Goal: Book appointment/travel/reservation

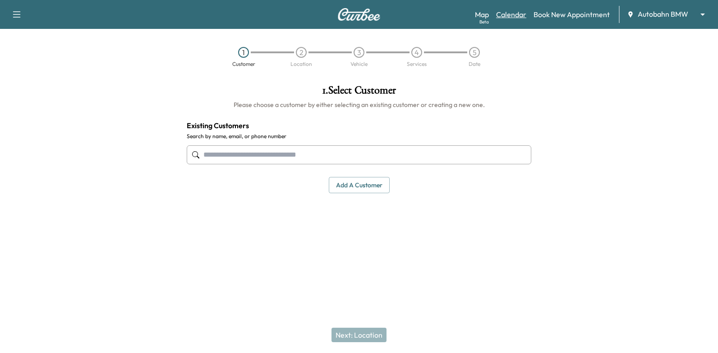
click at [518, 9] on link "Calendar" at bounding box center [511, 14] width 30 height 11
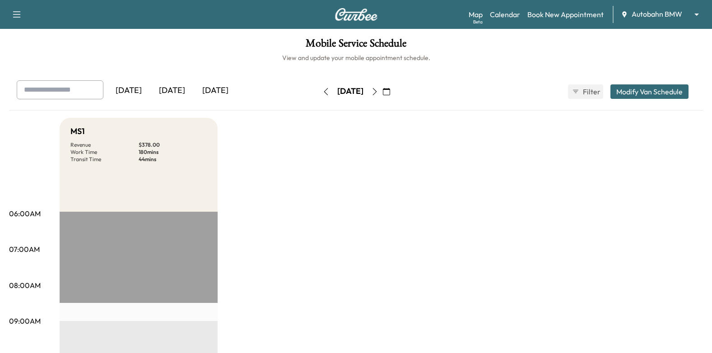
click at [394, 93] on button "button" at bounding box center [386, 91] width 15 height 14
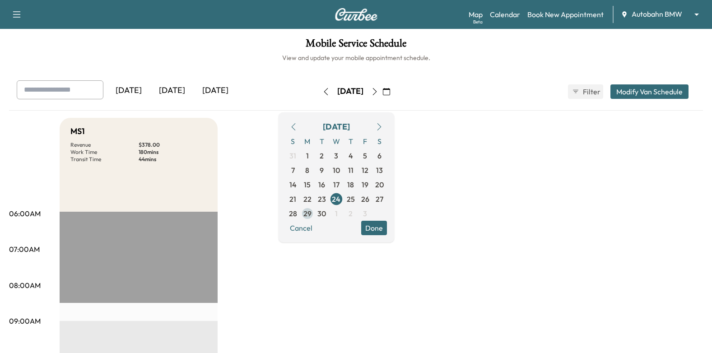
click at [311, 213] on span "29" at bounding box center [307, 213] width 8 height 11
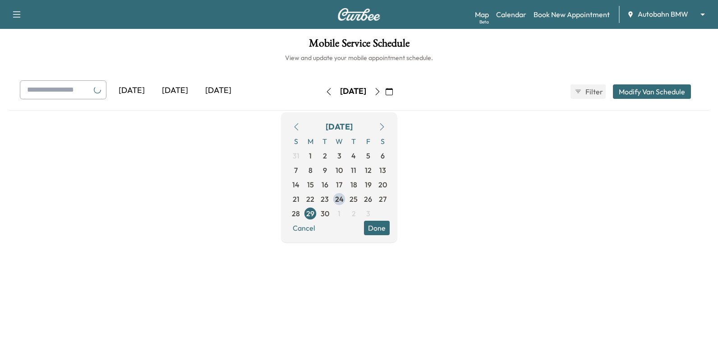
click at [390, 228] on button "Done" at bounding box center [377, 228] width 26 height 14
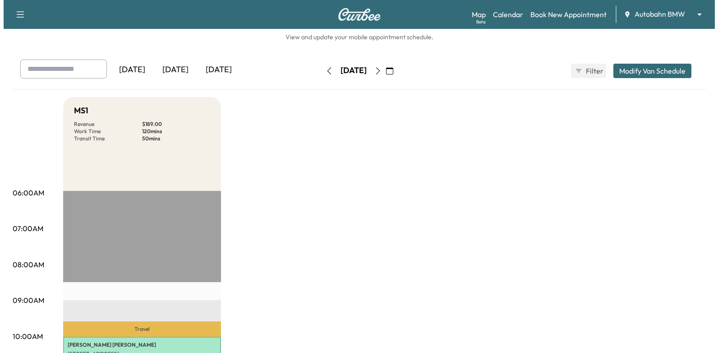
scroll to position [135, 0]
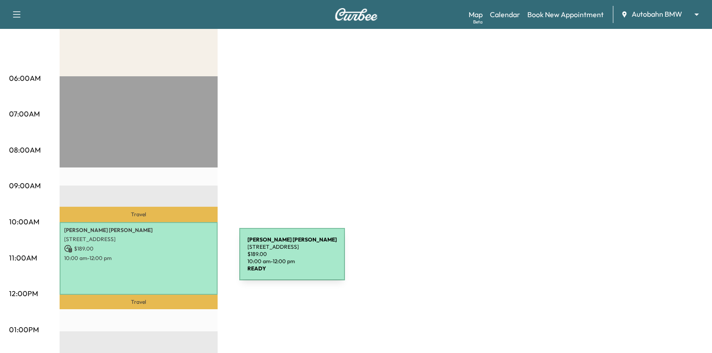
click at [171, 258] on p "10:00 am - 12:00 pm" at bounding box center [138, 258] width 149 height 7
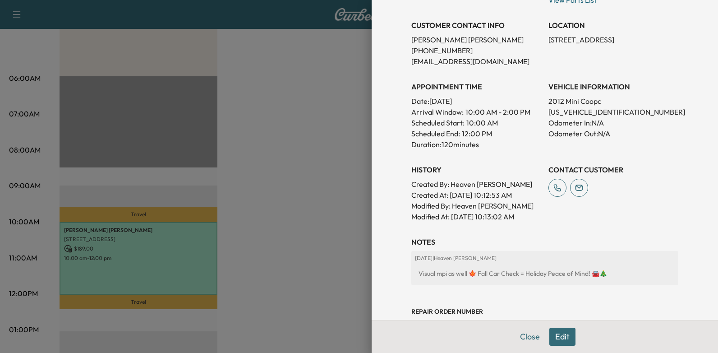
scroll to position [226, 0]
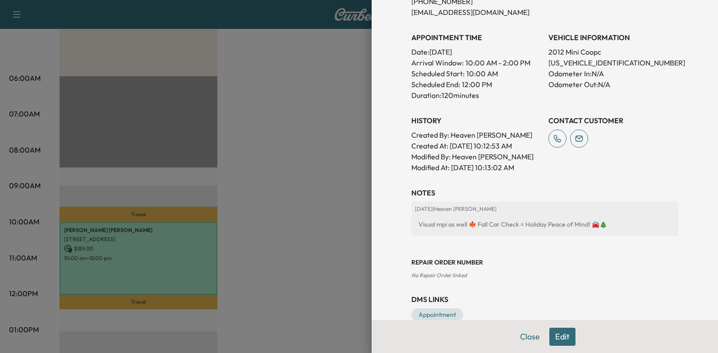
click at [347, 208] on div at bounding box center [359, 176] width 718 height 353
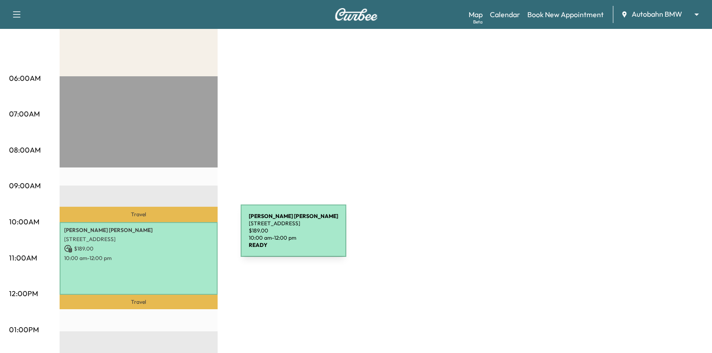
click at [173, 236] on p "[STREET_ADDRESS]" at bounding box center [138, 239] width 149 height 7
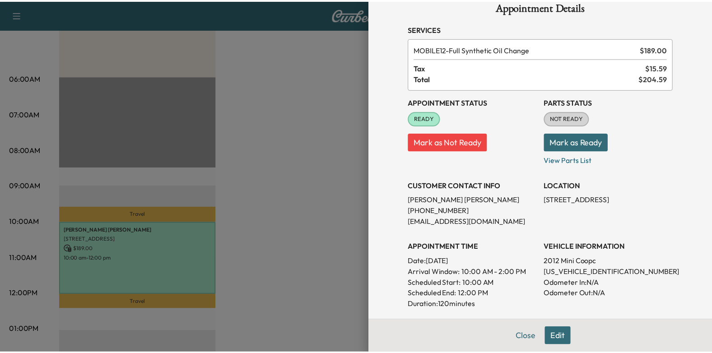
scroll to position [0, 0]
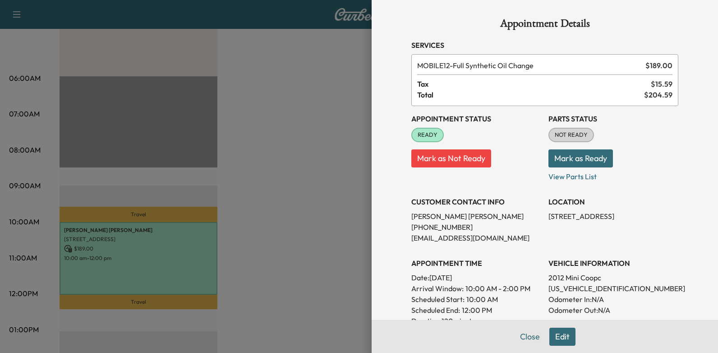
click at [301, 151] on div at bounding box center [359, 176] width 718 height 353
